Goal: Task Accomplishment & Management: Manage account settings

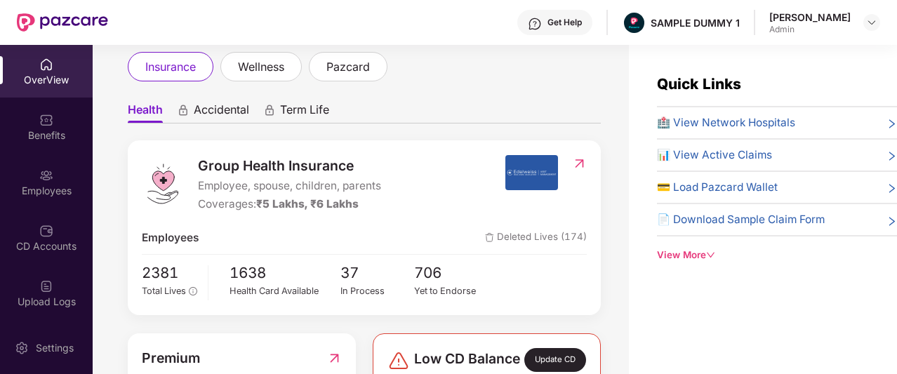
scroll to position [83, 0]
drag, startPoint x: 583, startPoint y: 130, endPoint x: 549, endPoint y: 107, distance: 40.9
click at [549, 107] on ul "Health Accidental Term Life" at bounding box center [364, 109] width 473 height 28
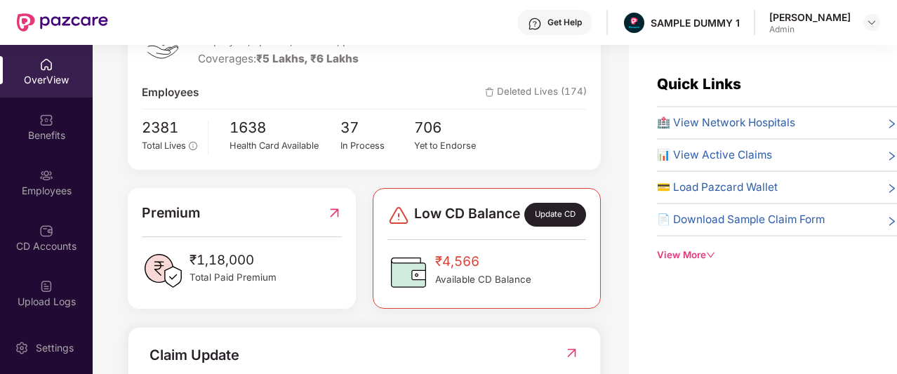
scroll to position [0, 0]
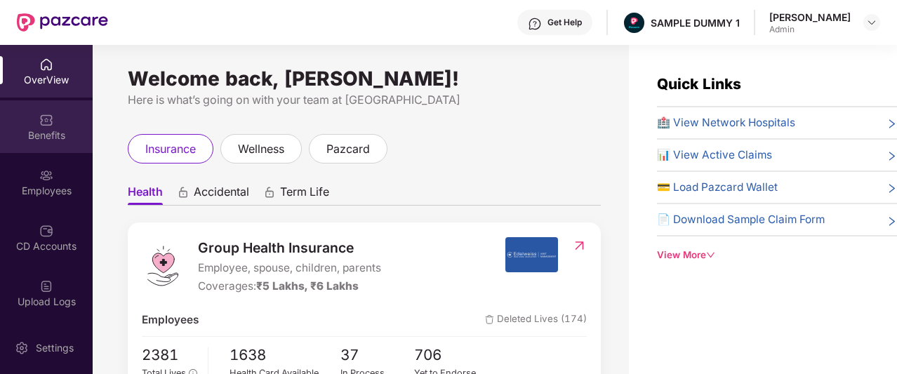
click at [56, 123] on div "Benefits" at bounding box center [46, 126] width 93 height 53
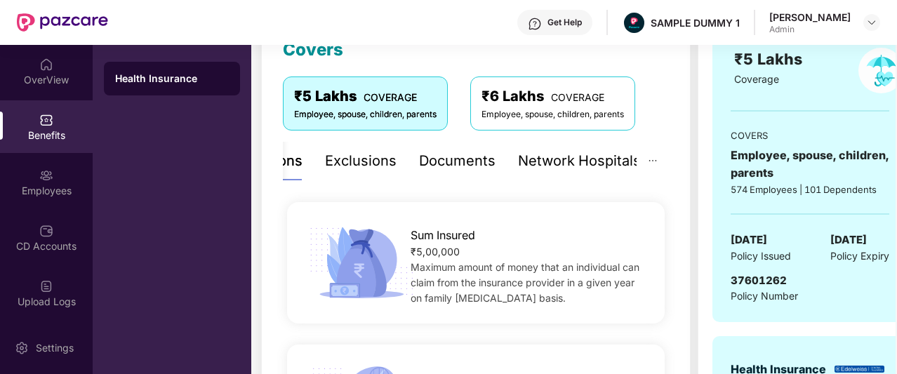
scroll to position [212, 0]
click at [376, 166] on div "Exclusions" at bounding box center [361, 162] width 72 height 22
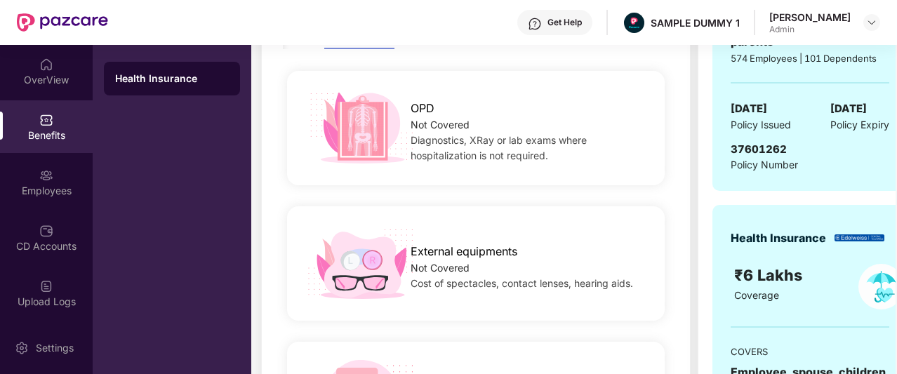
scroll to position [278, 0]
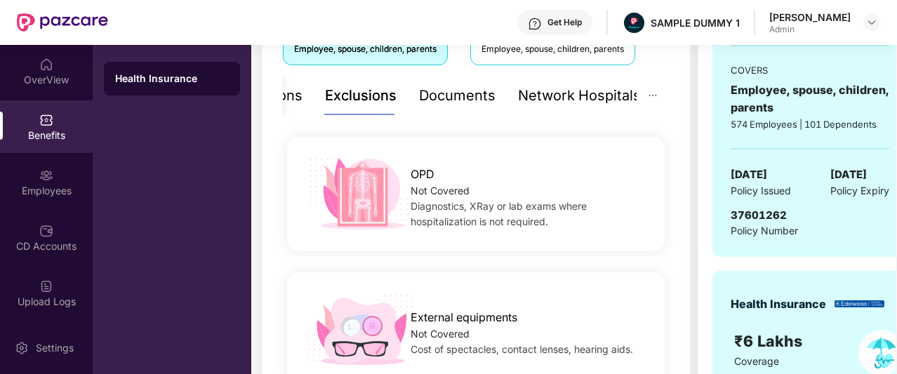
click at [465, 95] on div "Documents" at bounding box center [457, 96] width 77 height 22
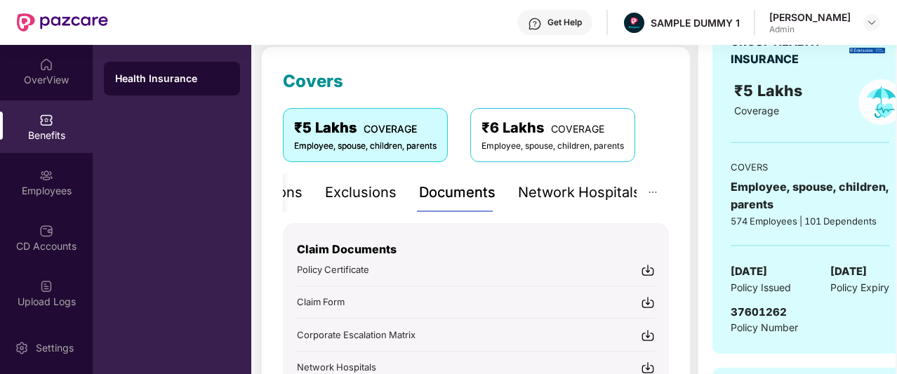
scroll to position [162, 0]
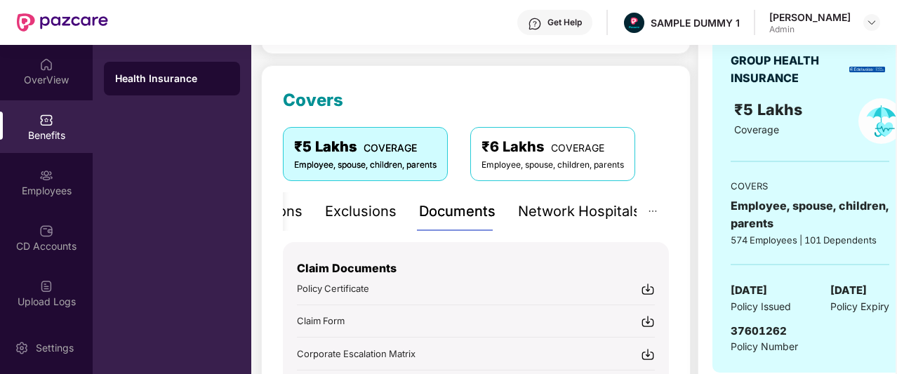
click at [585, 214] on div "Network Hospitals" at bounding box center [579, 212] width 123 height 22
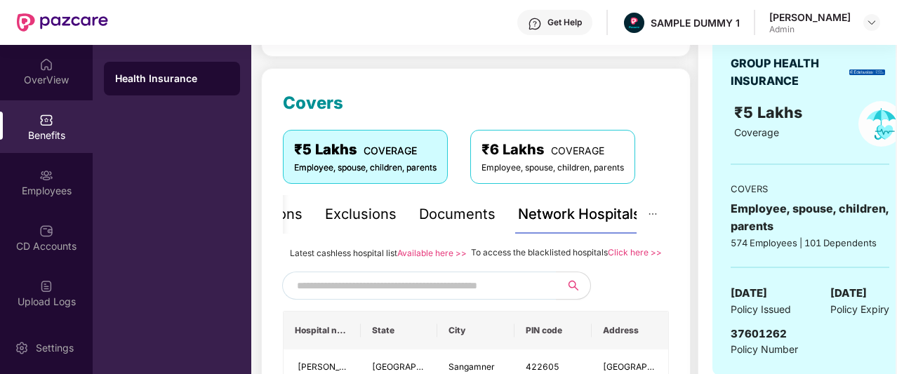
scroll to position [0, 0]
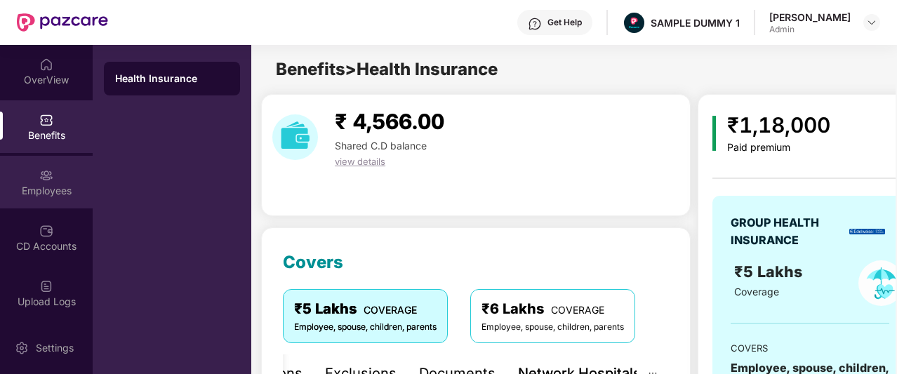
click at [53, 188] on div "Employees" at bounding box center [46, 191] width 93 height 14
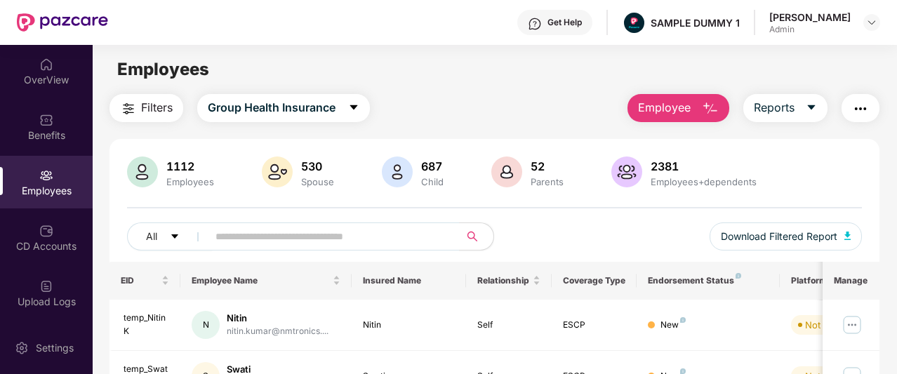
click at [681, 107] on span "Employee" at bounding box center [664, 108] width 53 height 18
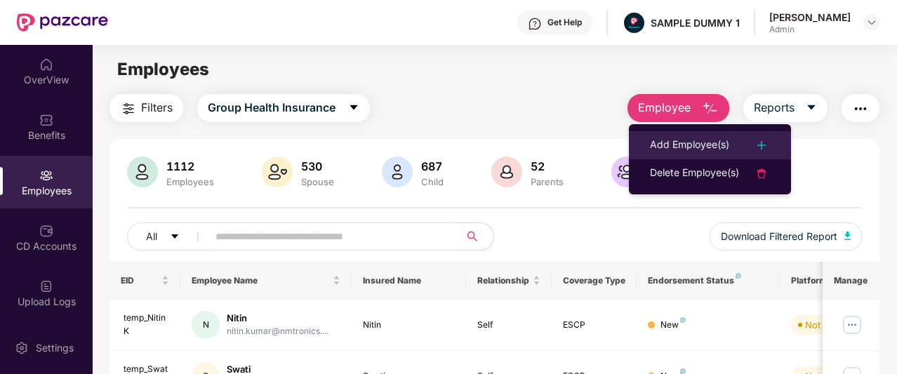
click at [682, 135] on li "Add Employee(s)" at bounding box center [710, 145] width 162 height 28
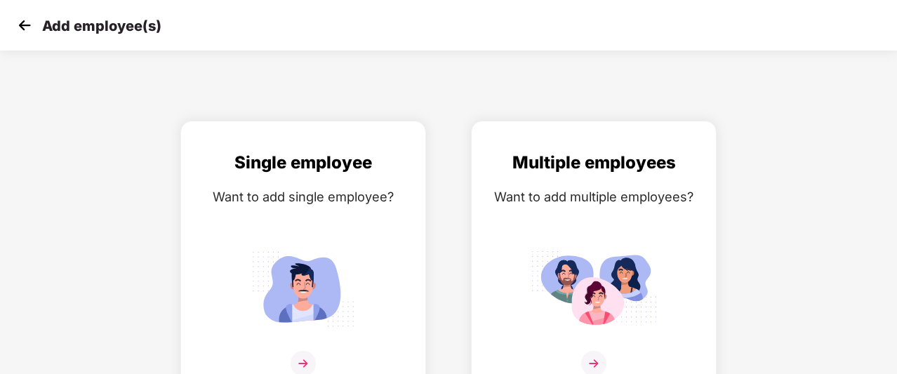
scroll to position [22, 0]
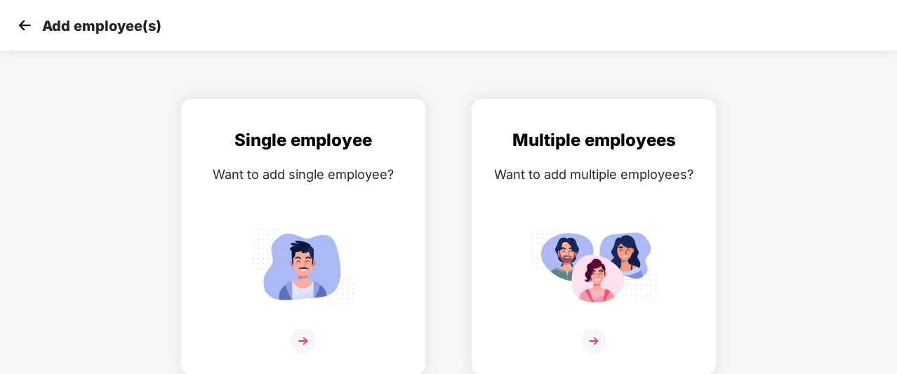
click at [27, 24] on img at bounding box center [24, 25] width 21 height 21
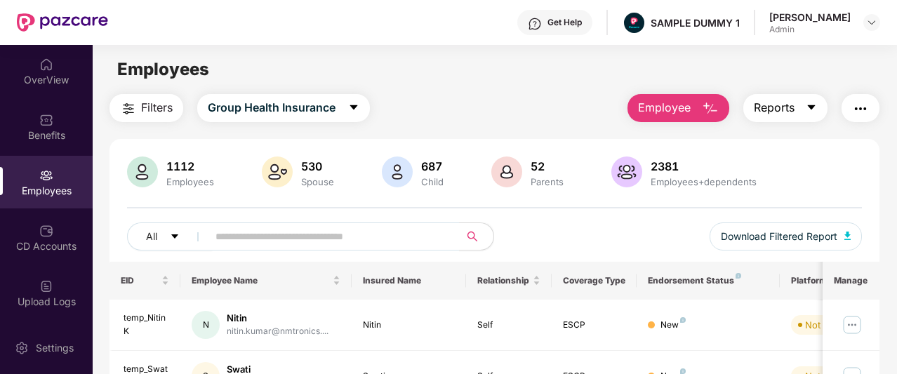
click at [788, 107] on span "Reports" at bounding box center [774, 108] width 41 height 18
click at [491, 92] on main "Employees Filters Group Health Insurance Employee Reports 1112 Employees 530 Sp…" at bounding box center [495, 232] width 804 height 374
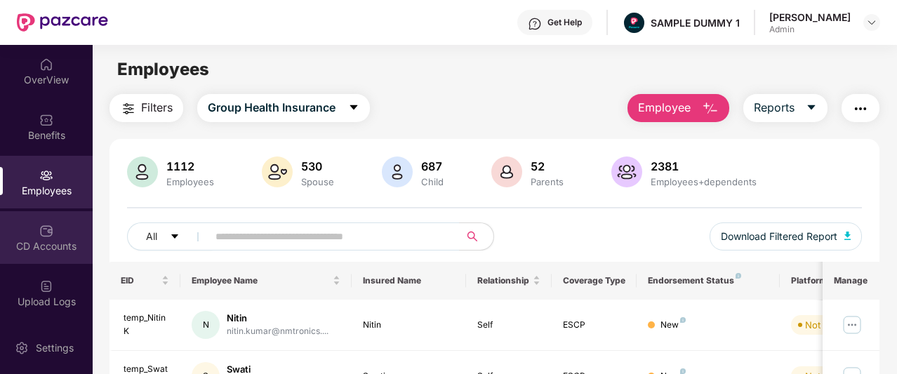
click at [48, 235] on img at bounding box center [46, 231] width 14 height 14
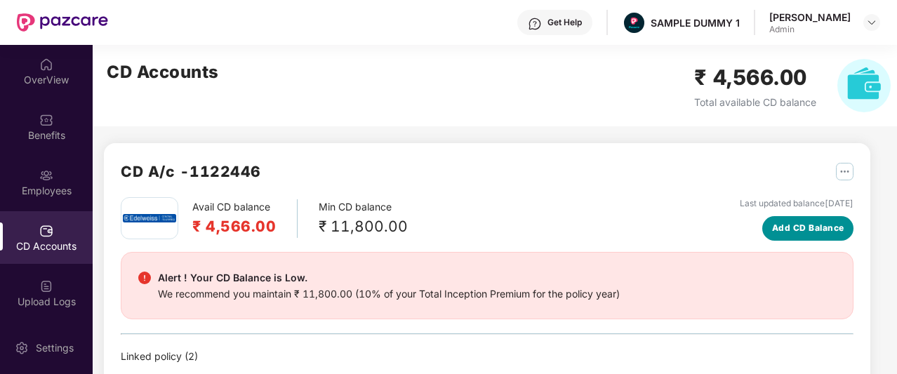
click at [786, 223] on span "Add CD Balance" at bounding box center [808, 228] width 72 height 13
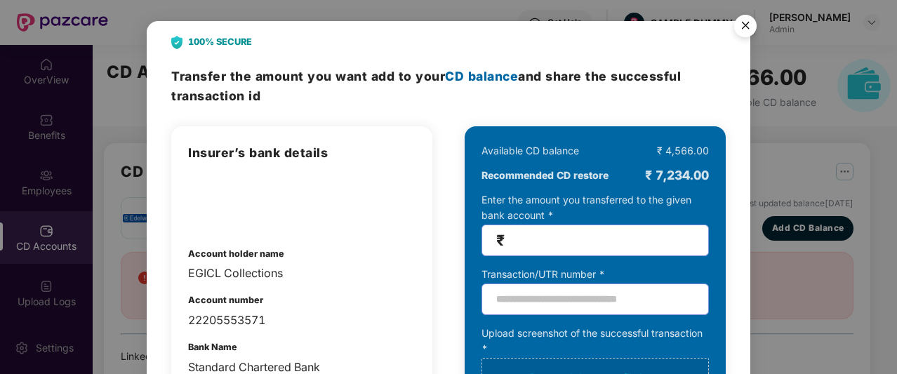
click at [744, 27] on img "Close" at bounding box center [745, 27] width 39 height 39
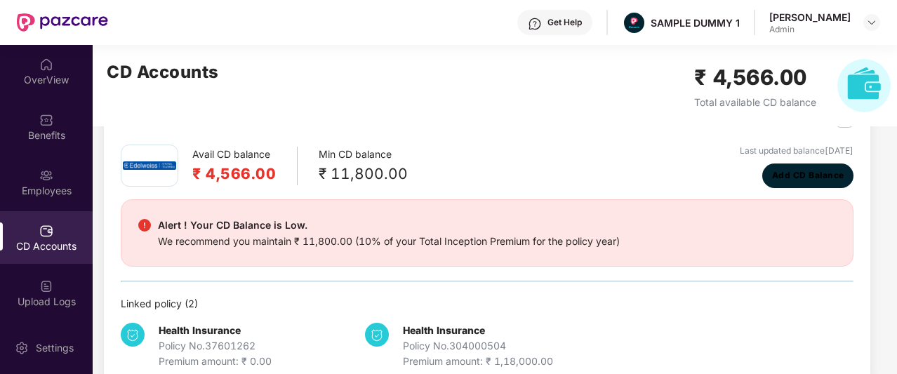
scroll to position [53, 0]
click at [364, 237] on div "We recommend you maintain ₹ 11,800.00 (10% of your Total Inception Premium for …" at bounding box center [389, 240] width 462 height 15
click at [492, 155] on div "Avail CD balance ₹ 4,566.00 Min CD balance ₹ 11,800.00 Last updated balance [DA…" at bounding box center [487, 166] width 733 height 44
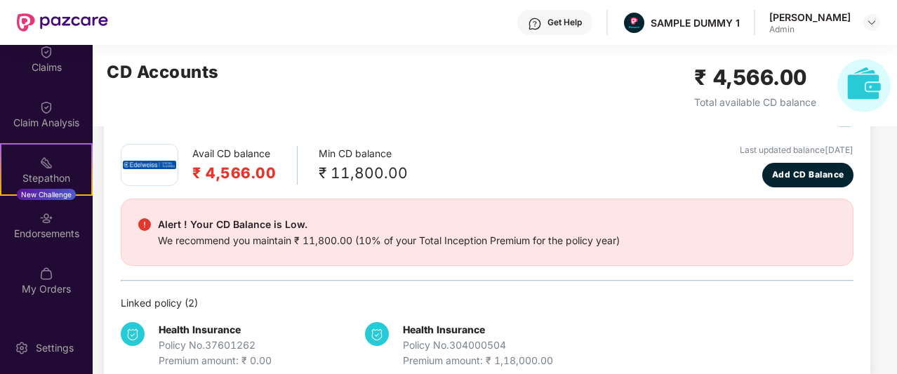
scroll to position [315, 0]
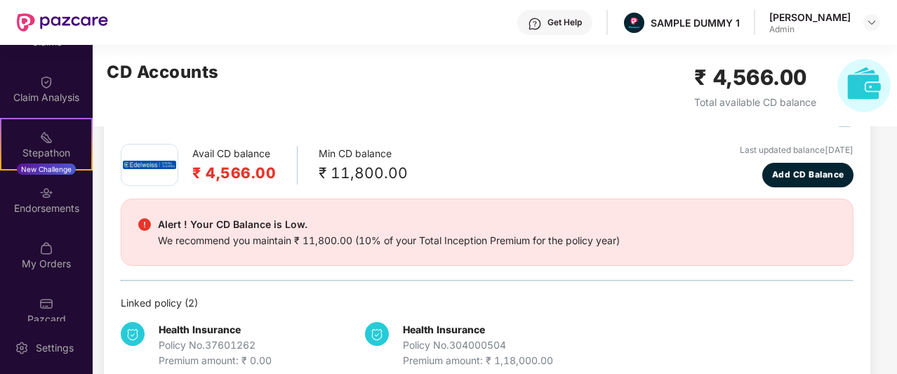
click at [55, 198] on div "Endorsements" at bounding box center [46, 199] width 93 height 53
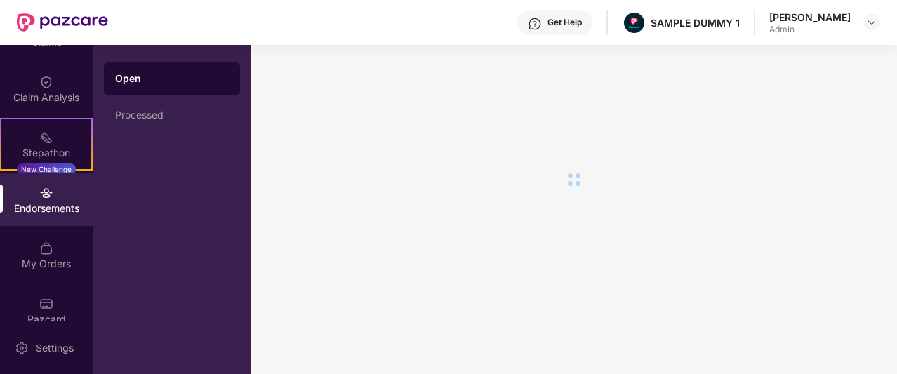
scroll to position [0, 0]
click at [55, 198] on div "Endorsements" at bounding box center [46, 199] width 93 height 53
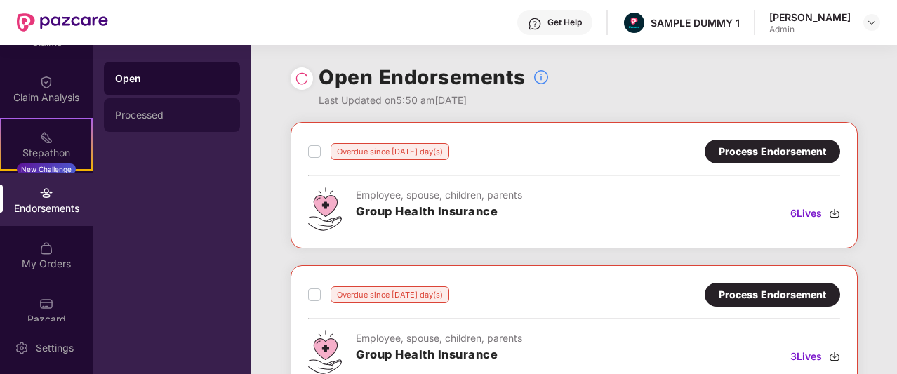
click at [183, 113] on div "Processed" at bounding box center [172, 115] width 114 height 11
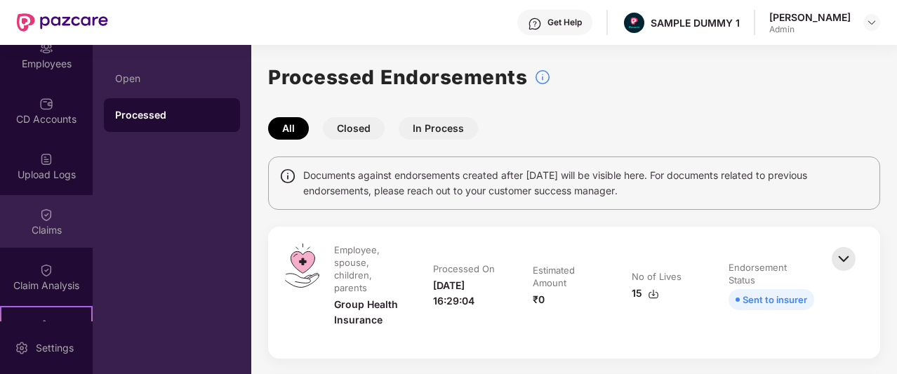
scroll to position [106, 0]
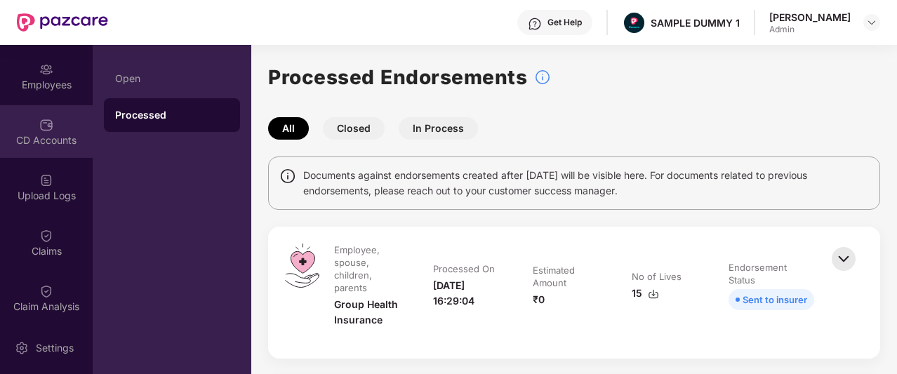
click at [49, 137] on div "CD Accounts" at bounding box center [46, 140] width 93 height 14
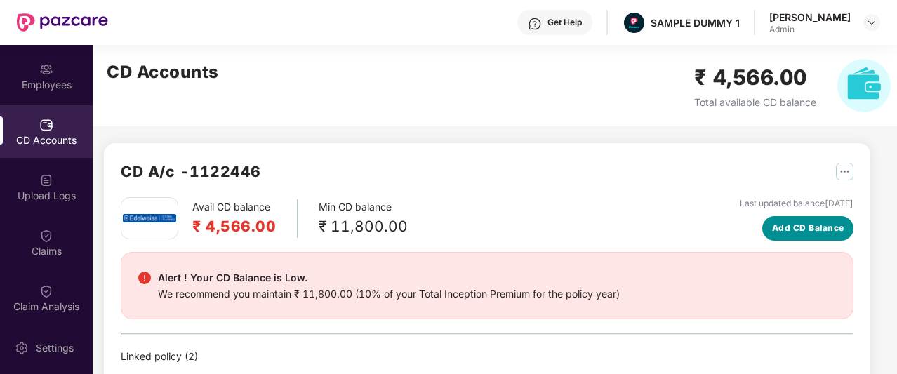
click at [785, 231] on span "Add CD Balance" at bounding box center [808, 228] width 72 height 13
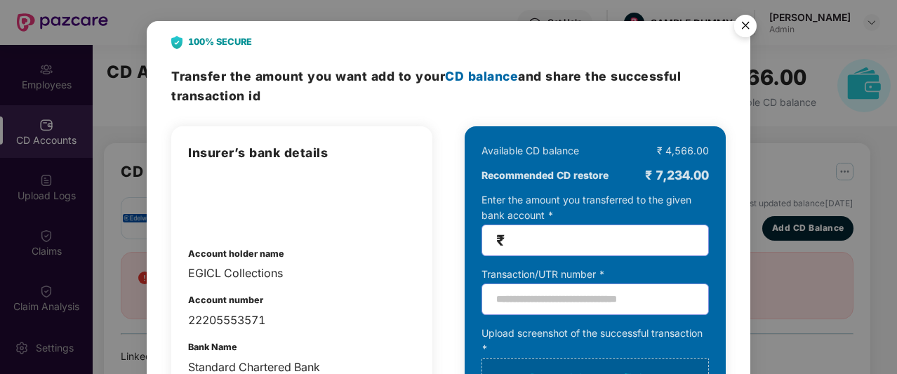
click at [748, 31] on img "Close" at bounding box center [745, 27] width 39 height 39
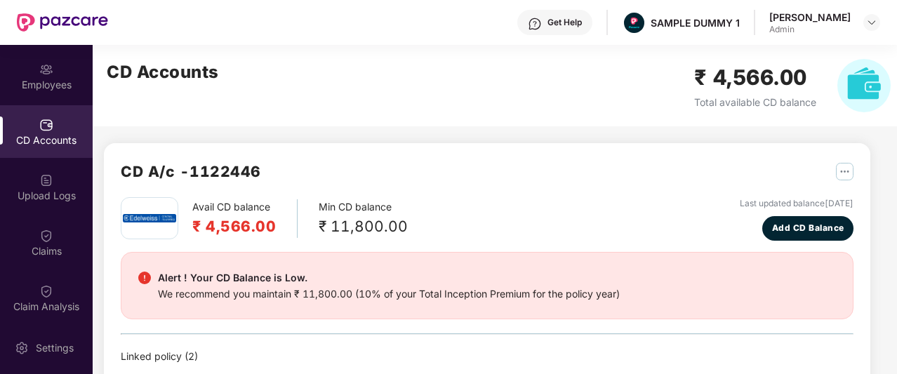
click at [362, 294] on div "We recommend you maintain ₹ 11,800.00 (10% of your Total Inception Premium for …" at bounding box center [389, 293] width 462 height 15
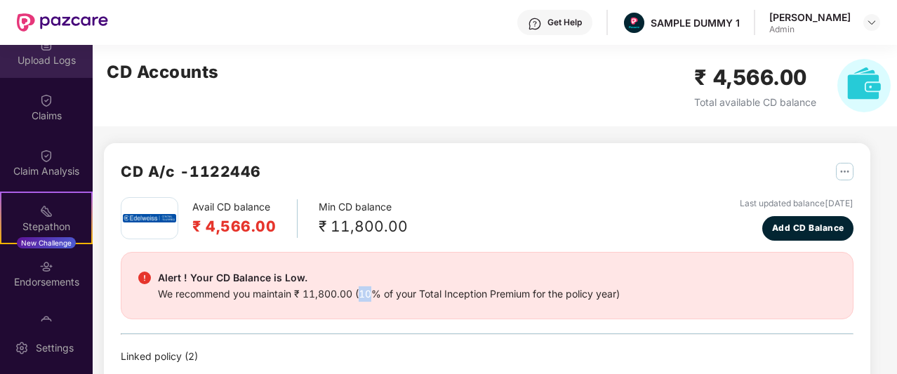
scroll to position [303, 0]
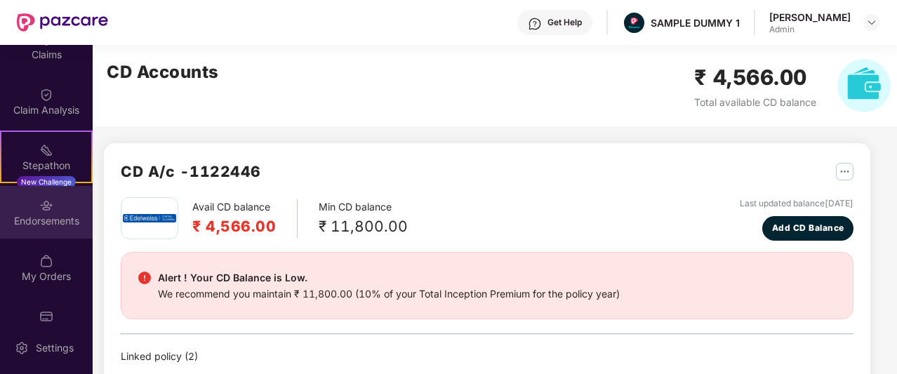
click at [49, 214] on div "Endorsements" at bounding box center [46, 221] width 93 height 14
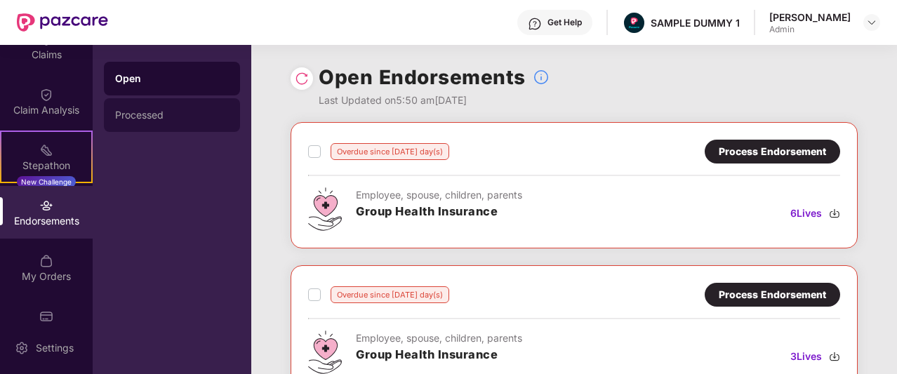
click at [181, 109] on div "Processed" at bounding box center [172, 115] width 136 height 34
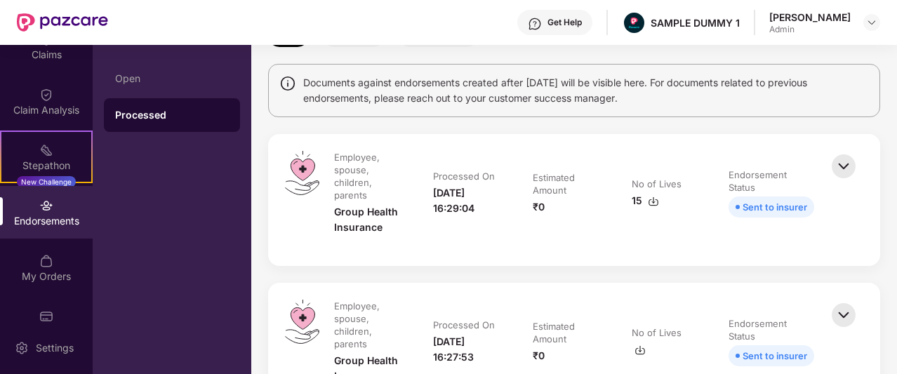
scroll to position [27, 0]
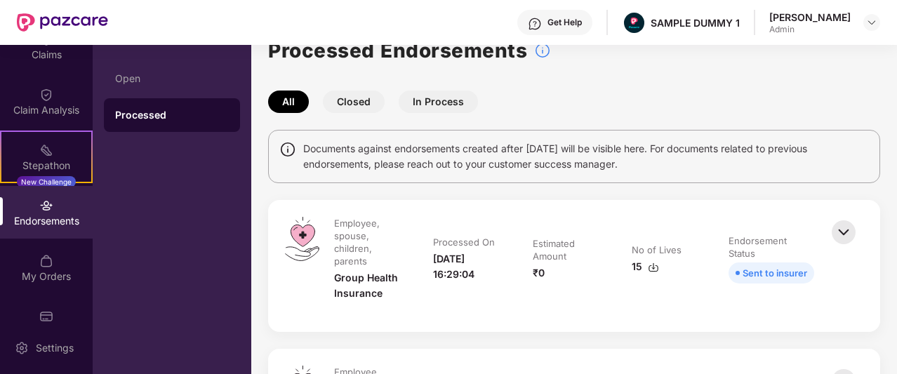
click at [360, 96] on button "Closed" at bounding box center [354, 102] width 62 height 22
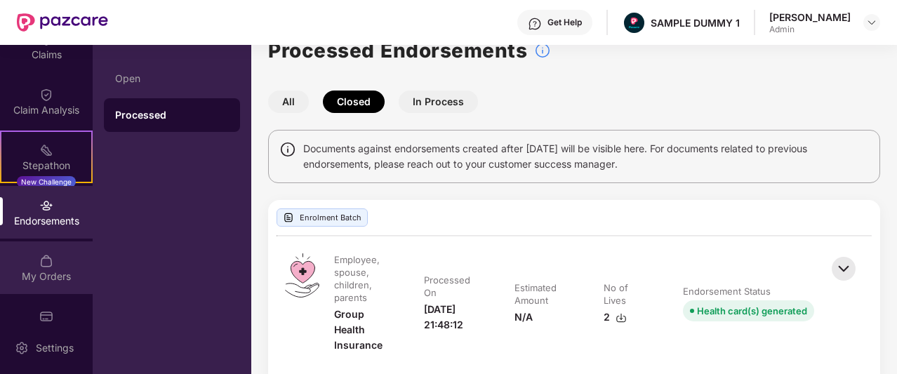
click at [46, 267] on div "My Orders" at bounding box center [46, 267] width 93 height 53
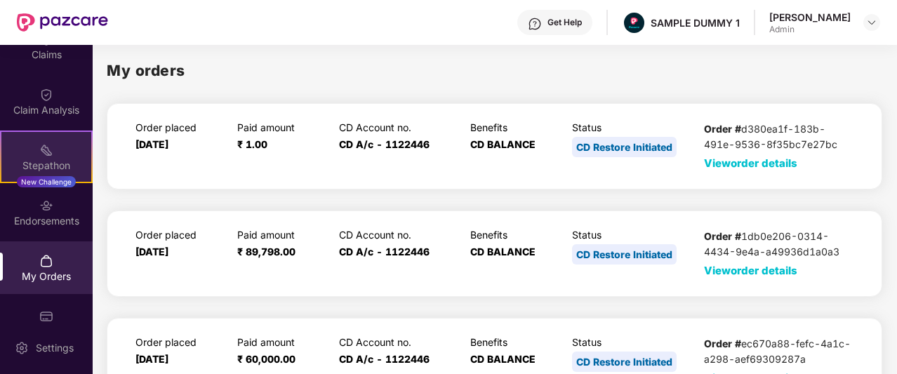
scroll to position [124, 0]
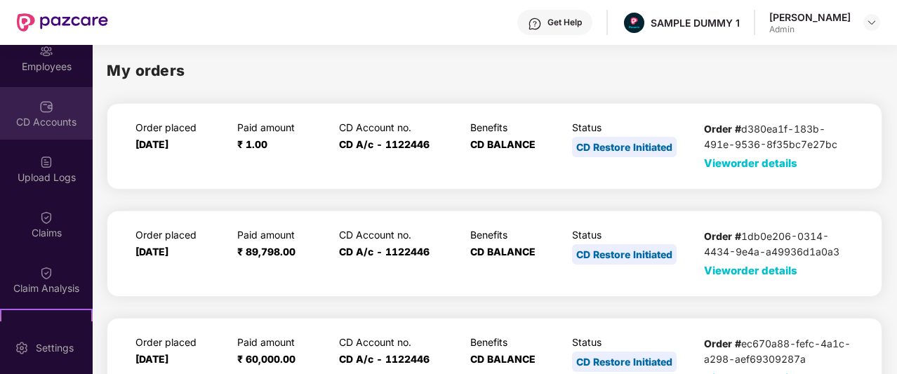
click at [43, 116] on div "CD Accounts" at bounding box center [46, 122] width 93 height 14
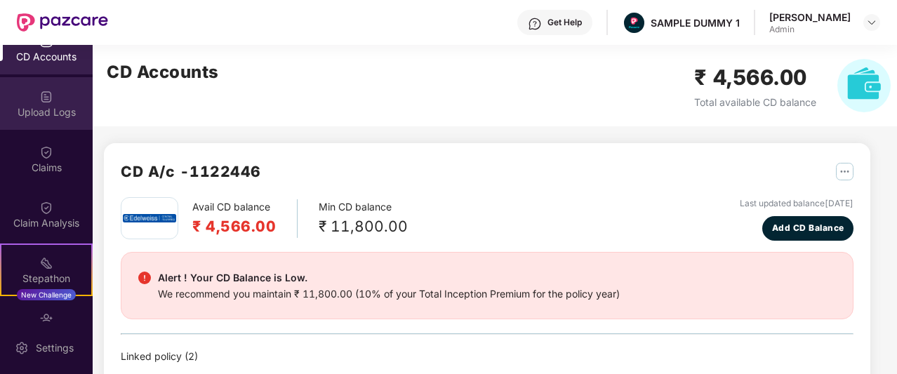
scroll to position [176, 0]
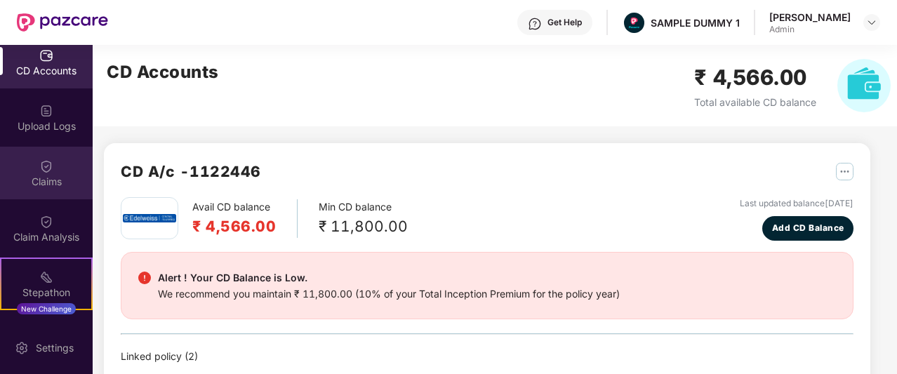
click at [41, 178] on div "Claims" at bounding box center [46, 182] width 93 height 14
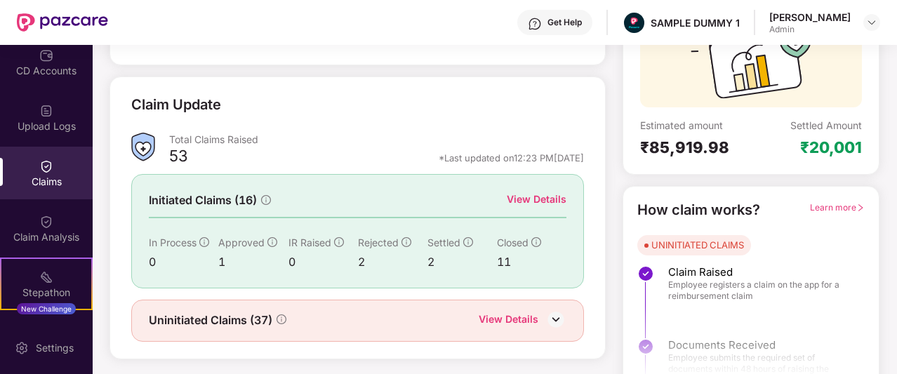
scroll to position [174, 0]
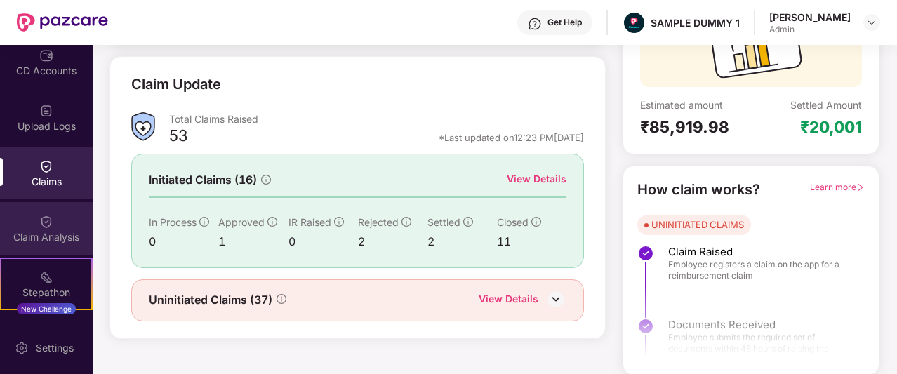
click at [37, 231] on div "Claim Analysis" at bounding box center [46, 237] width 93 height 14
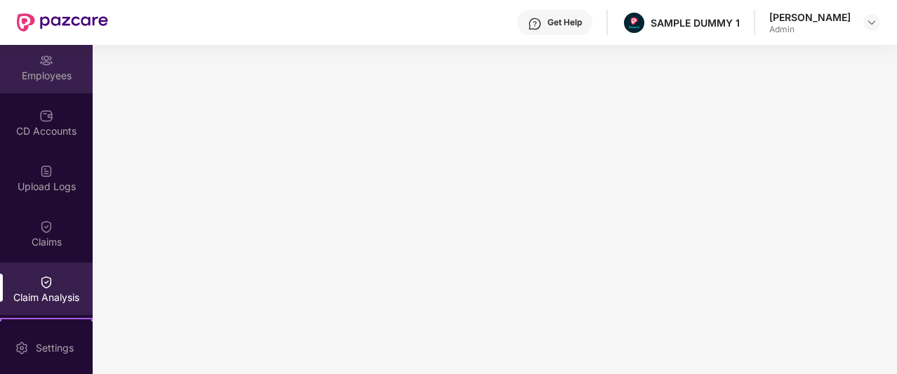
scroll to position [0, 0]
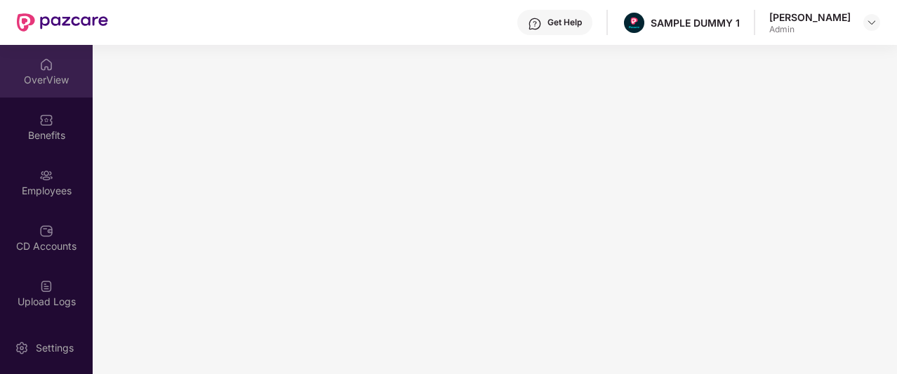
click at [55, 69] on div "OverView" at bounding box center [46, 71] width 93 height 53
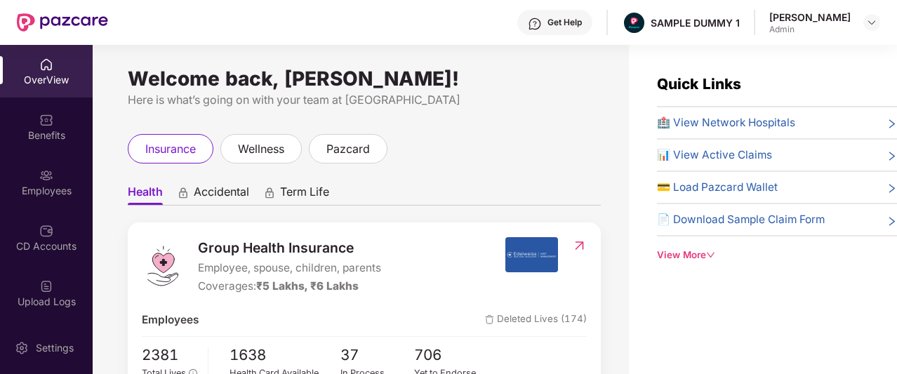
click at [574, 24] on div "Get Help" at bounding box center [565, 22] width 34 height 11
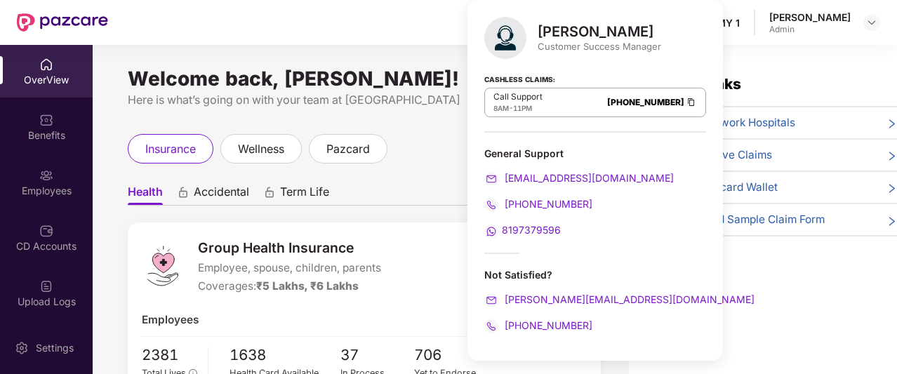
click at [421, 14] on div "Get Help SAMPLE DUMMY 1 [PERSON_NAME]" at bounding box center [494, 22] width 772 height 45
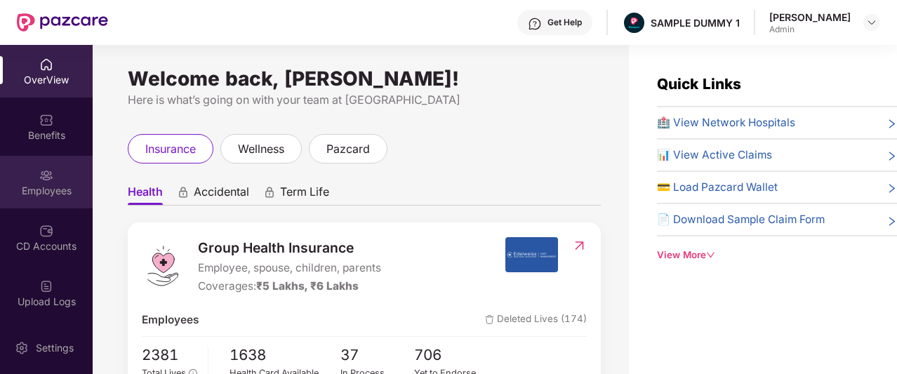
click at [58, 190] on div "Employees" at bounding box center [46, 191] width 93 height 14
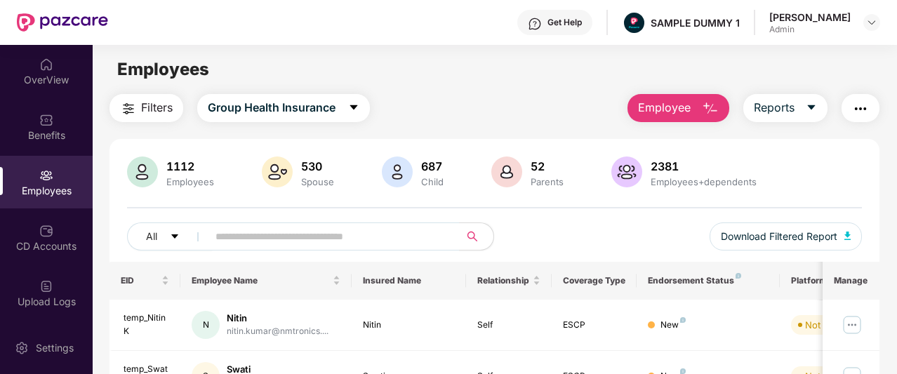
click at [670, 110] on span "Employee" at bounding box center [664, 108] width 53 height 18
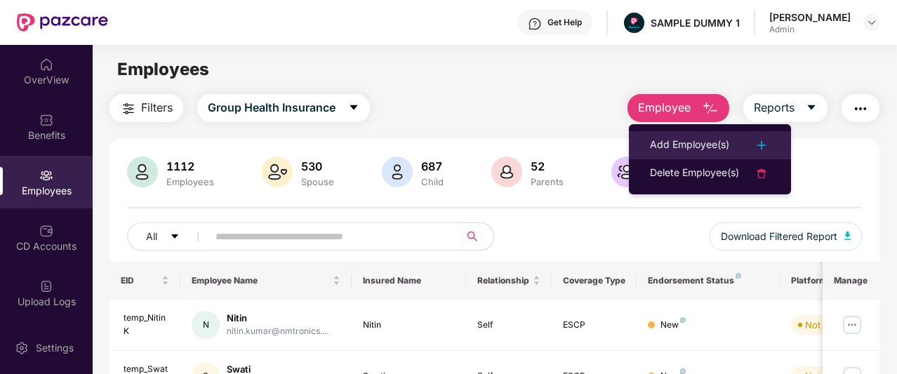
click at [666, 145] on div "Add Employee(s)" at bounding box center [689, 145] width 79 height 17
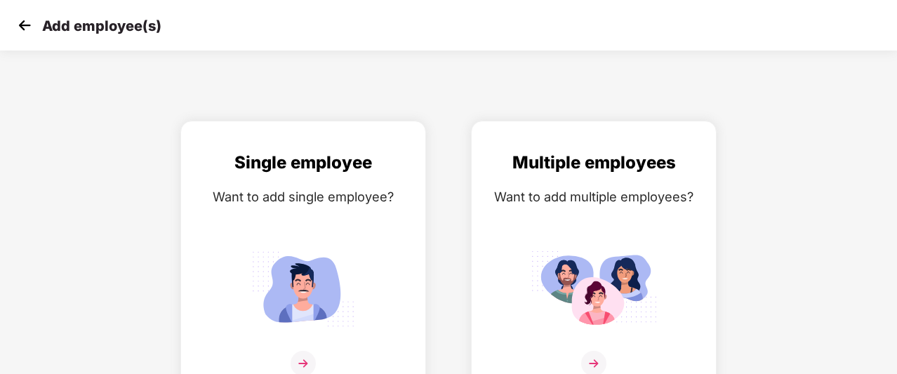
scroll to position [22, 0]
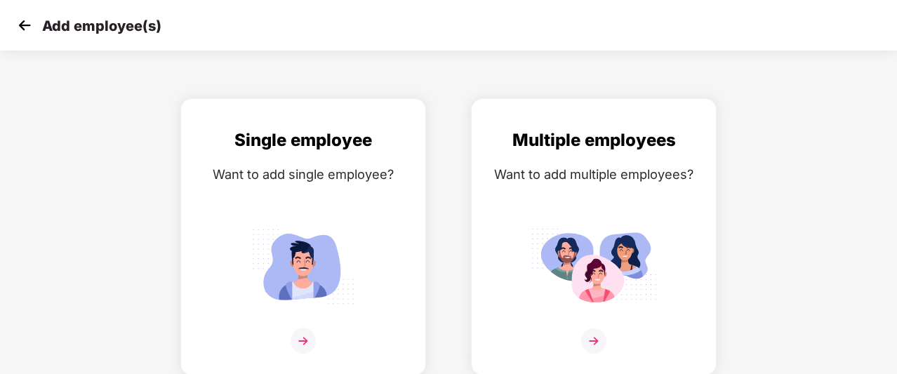
click at [27, 29] on img at bounding box center [24, 25] width 21 height 21
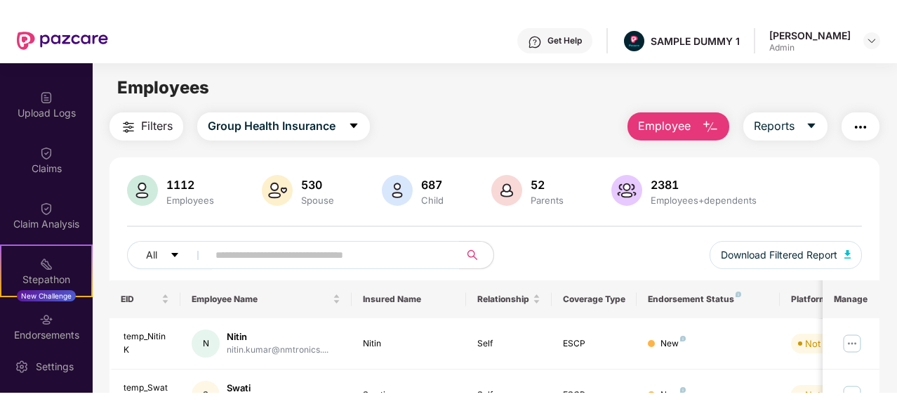
scroll to position [0, 0]
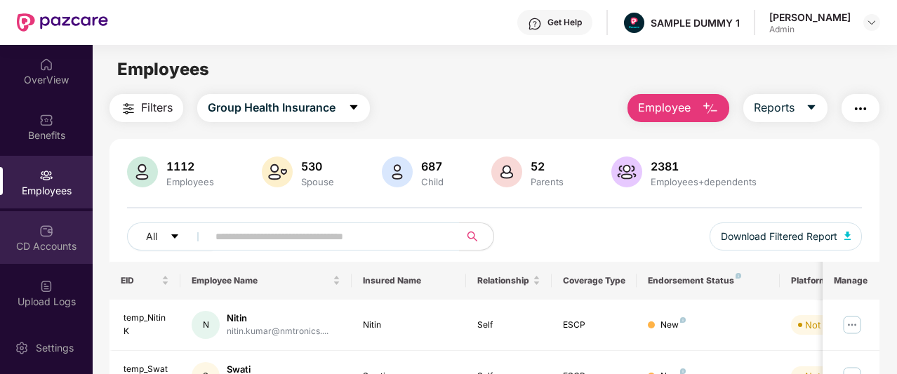
click at [48, 223] on div at bounding box center [46, 230] width 14 height 14
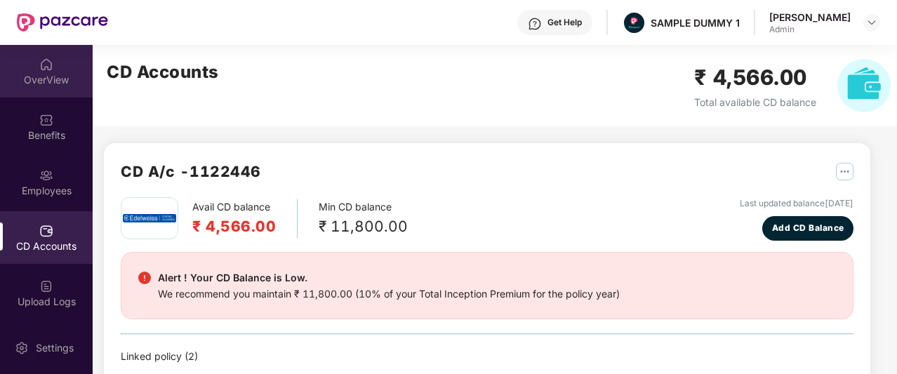
click at [51, 79] on div "OverView" at bounding box center [46, 80] width 93 height 14
